Goal: Book appointment/travel/reservation

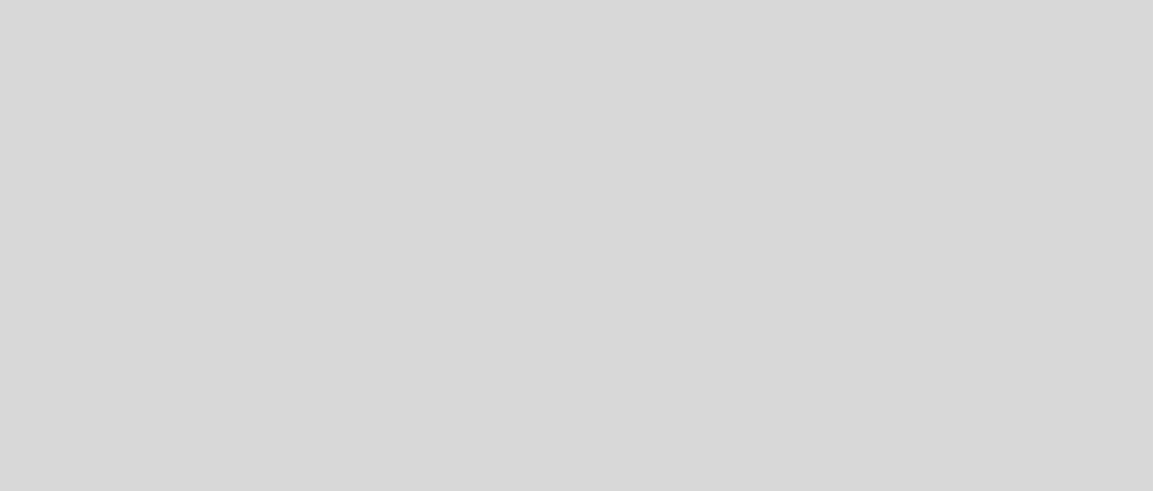
select select "es"
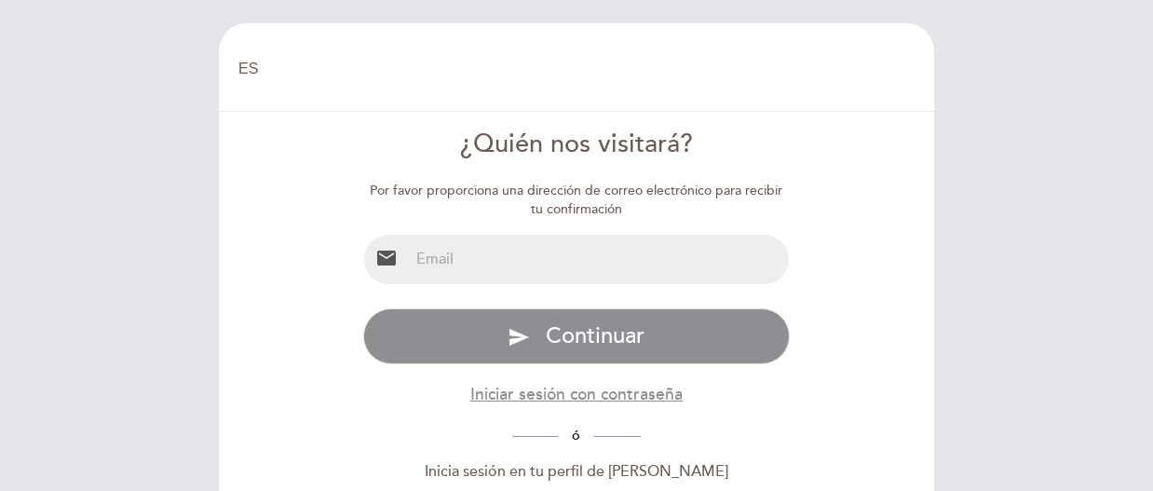
click at [459, 253] on input "email" at bounding box center [599, 259] width 381 height 49
type input "[EMAIL_ADDRESS][DOMAIN_NAME]"
drag, startPoint x: 589, startPoint y: 254, endPoint x: 364, endPoint y: 246, distance: 224.7
click at [364, 246] on div "email [EMAIL_ADDRESS][DOMAIN_NAME]" at bounding box center [577, 259] width 428 height 51
click at [554, 263] on input "email" at bounding box center [599, 259] width 381 height 49
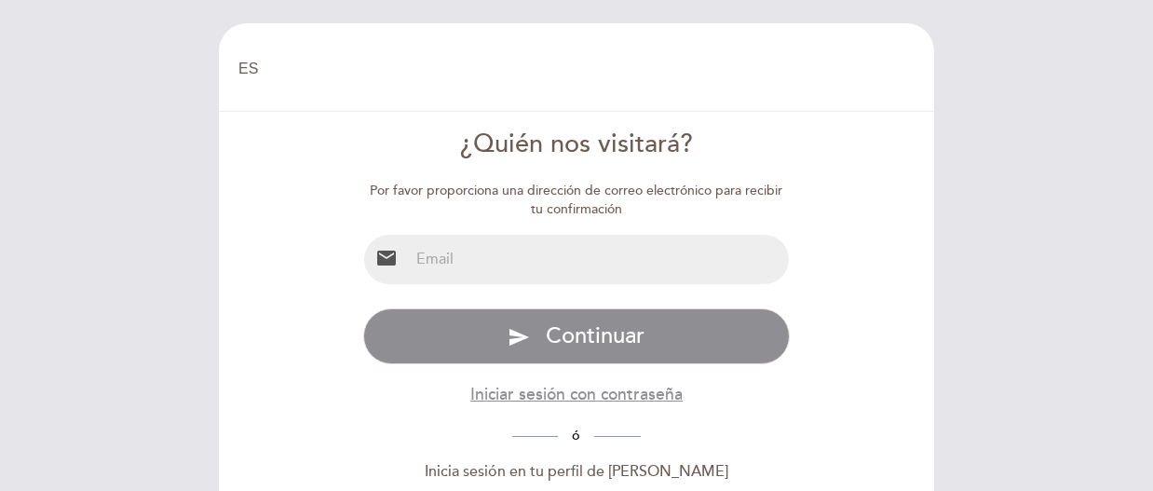
click at [554, 263] on input "email" at bounding box center [599, 259] width 381 height 49
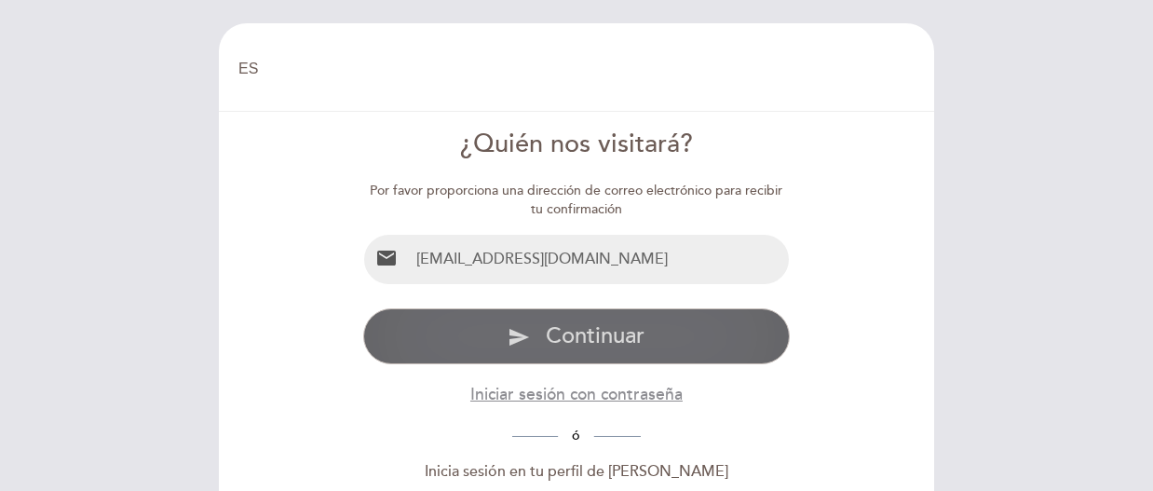
type input "[EMAIL_ADDRESS][DOMAIN_NAME]"
click at [560, 334] on span "Continuar" at bounding box center [595, 335] width 99 height 27
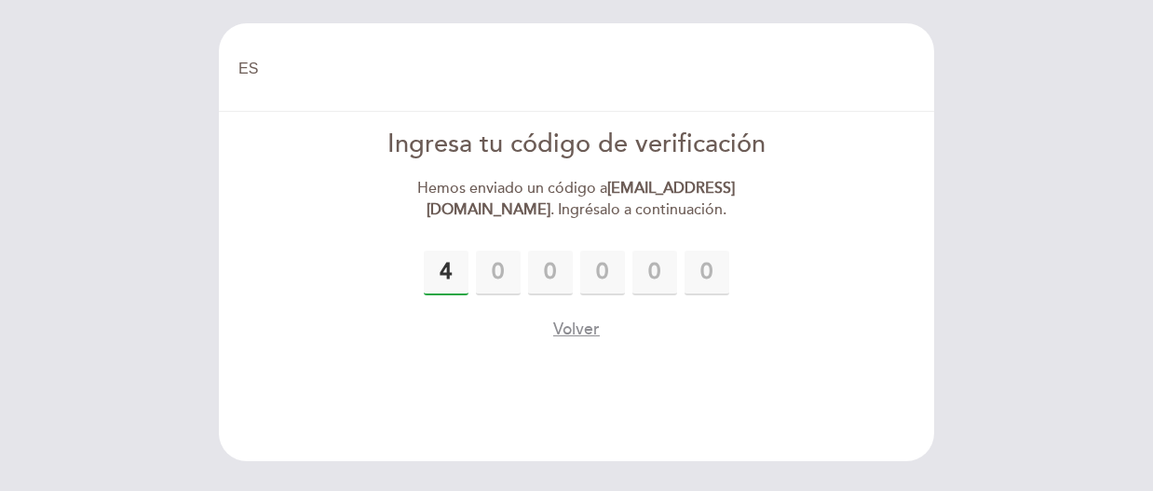
type input "4"
type input "9"
type input "1"
type input "7"
drag, startPoint x: 494, startPoint y: 279, endPoint x: 505, endPoint y: 279, distance: 11.2
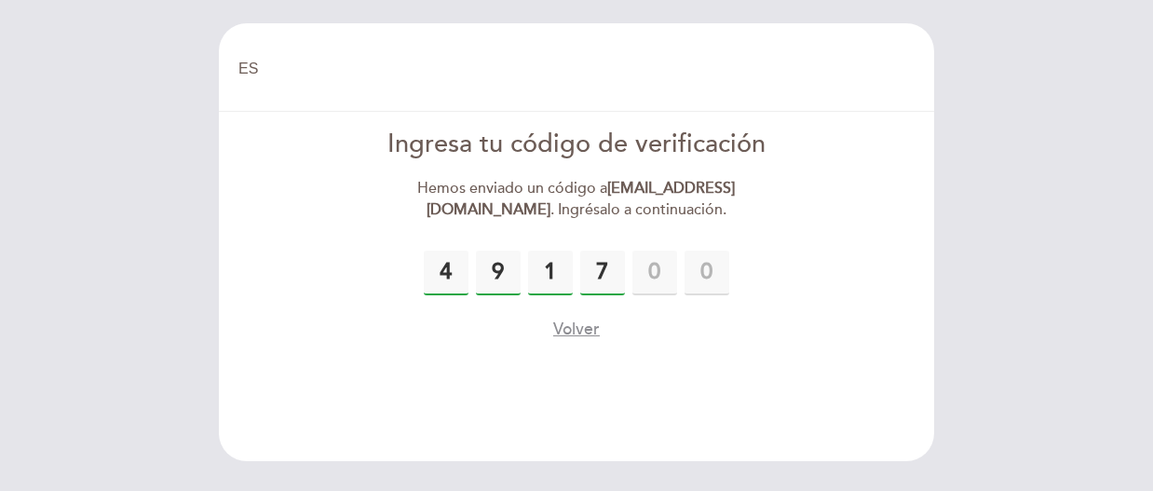
click at [505, 279] on input "9" at bounding box center [498, 273] width 45 height 45
type input "5"
type input "9"
type input "1"
type input "7"
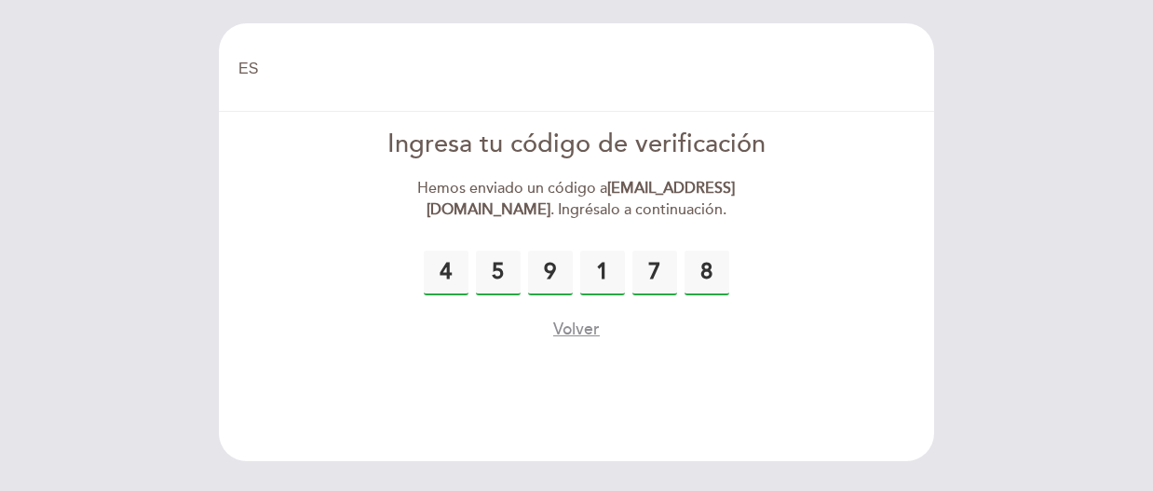
type input "8"
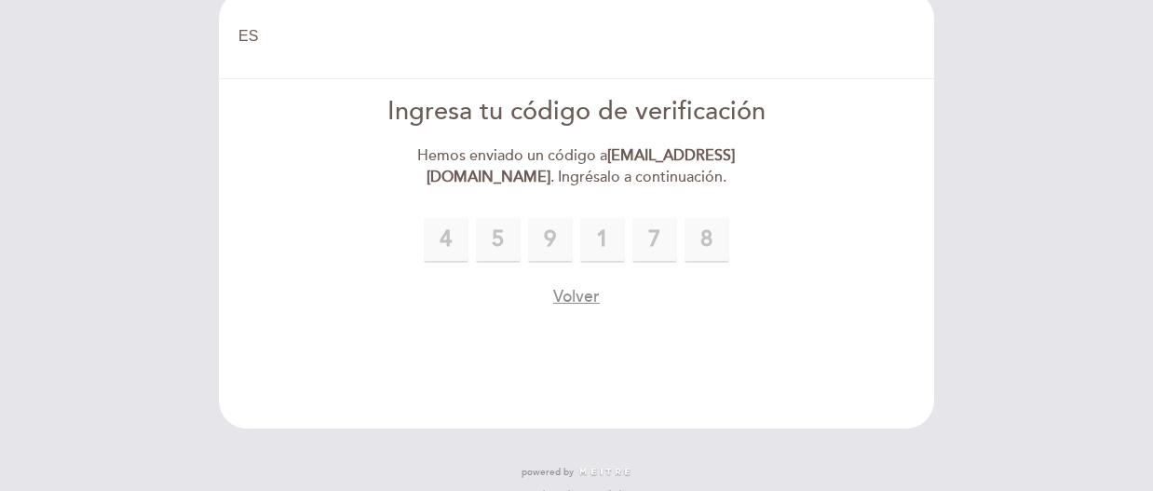
scroll to position [61, 0]
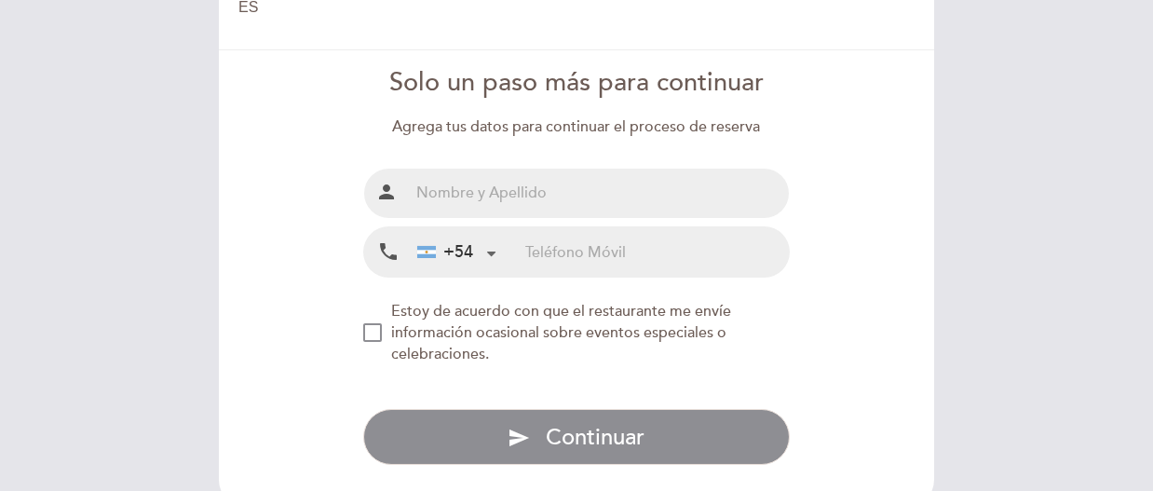
click at [554, 199] on input "text" at bounding box center [599, 193] width 381 height 49
type input "[PERSON_NAME]"
click at [459, 248] on div "+54" at bounding box center [445, 252] width 56 height 24
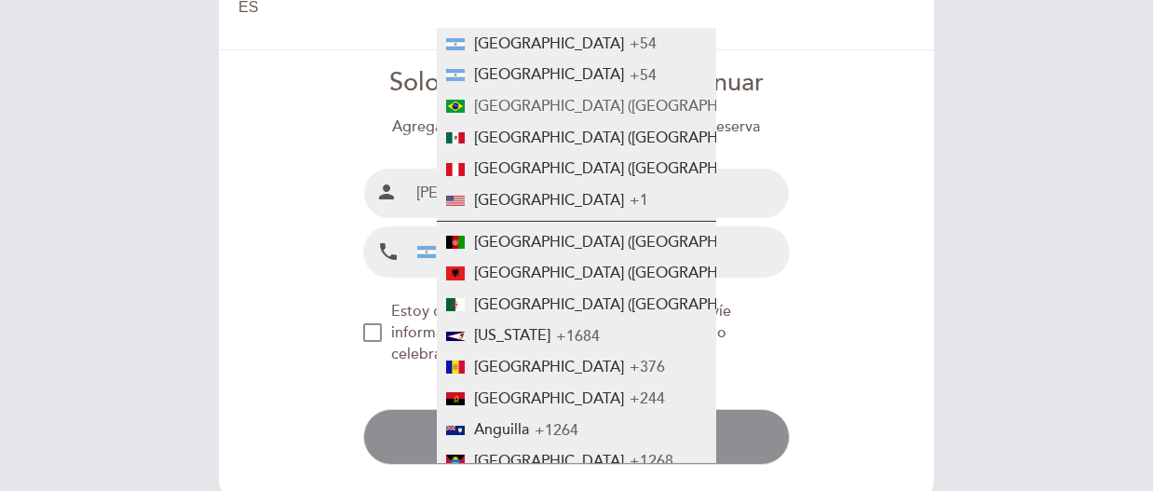
click at [511, 105] on span "[GEOGRAPHIC_DATA] ([GEOGRAPHIC_DATA])" at bounding box center [629, 106] width 311 height 19
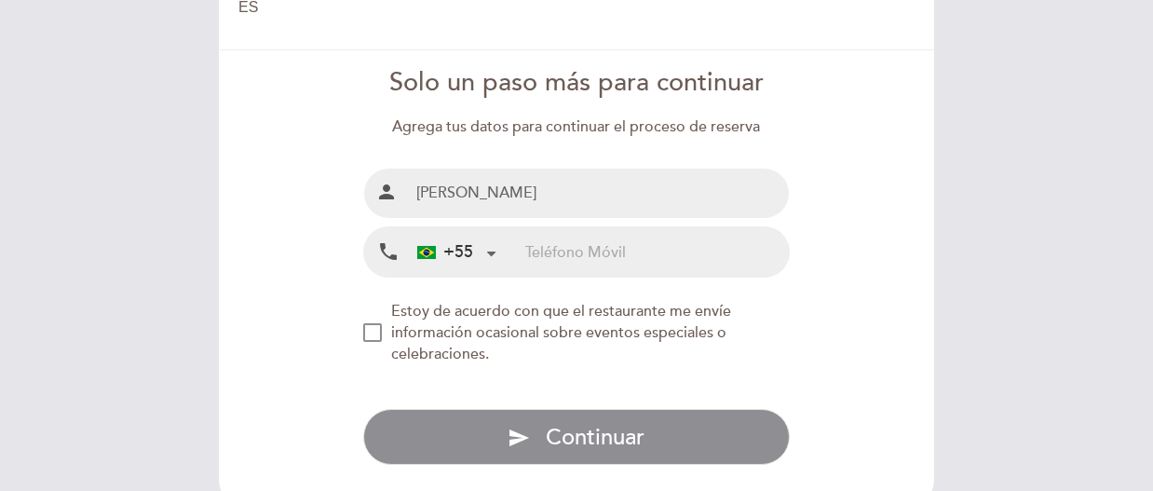
click at [544, 253] on input "tel" at bounding box center [657, 251] width 264 height 49
type input "14998890268"
click at [379, 334] on div "NEW_MODAL_AGREE_RESTAURANT_SEND_OCCASIONAL_INFO" at bounding box center [372, 332] width 19 height 19
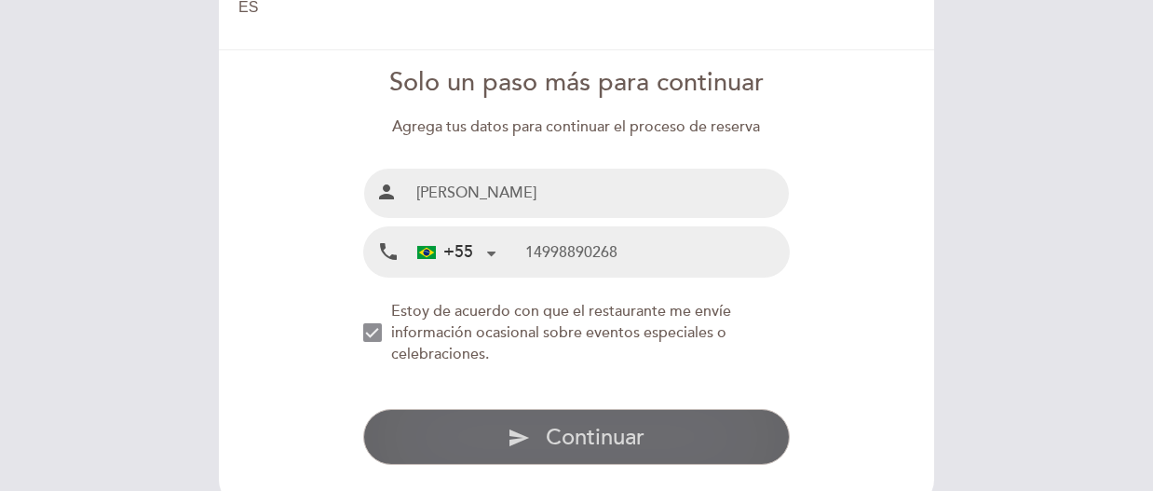
click at [452, 447] on button "send Continuar" at bounding box center [577, 437] width 428 height 56
